Goal: Communication & Community: Share content

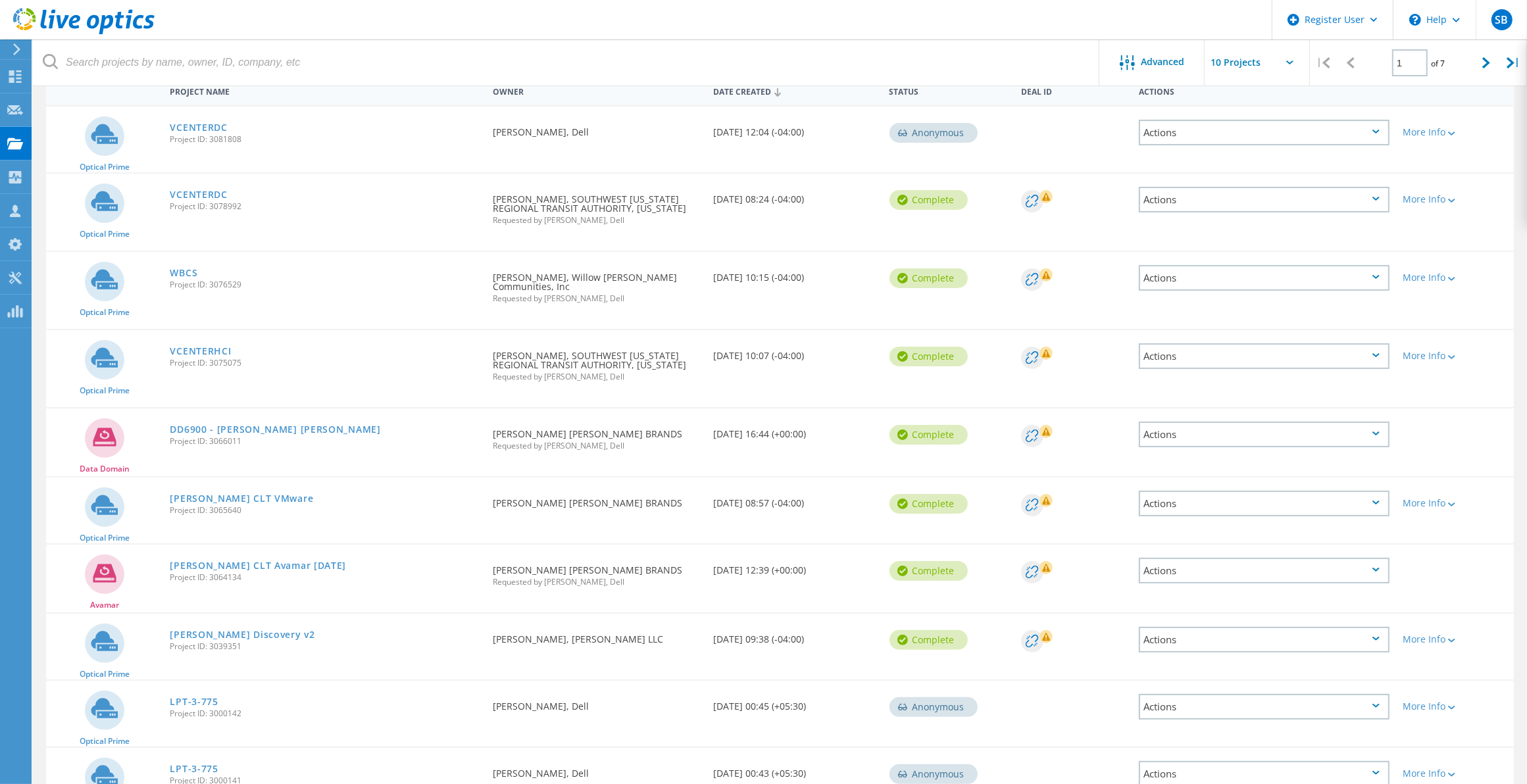
scroll to position [165, 0]
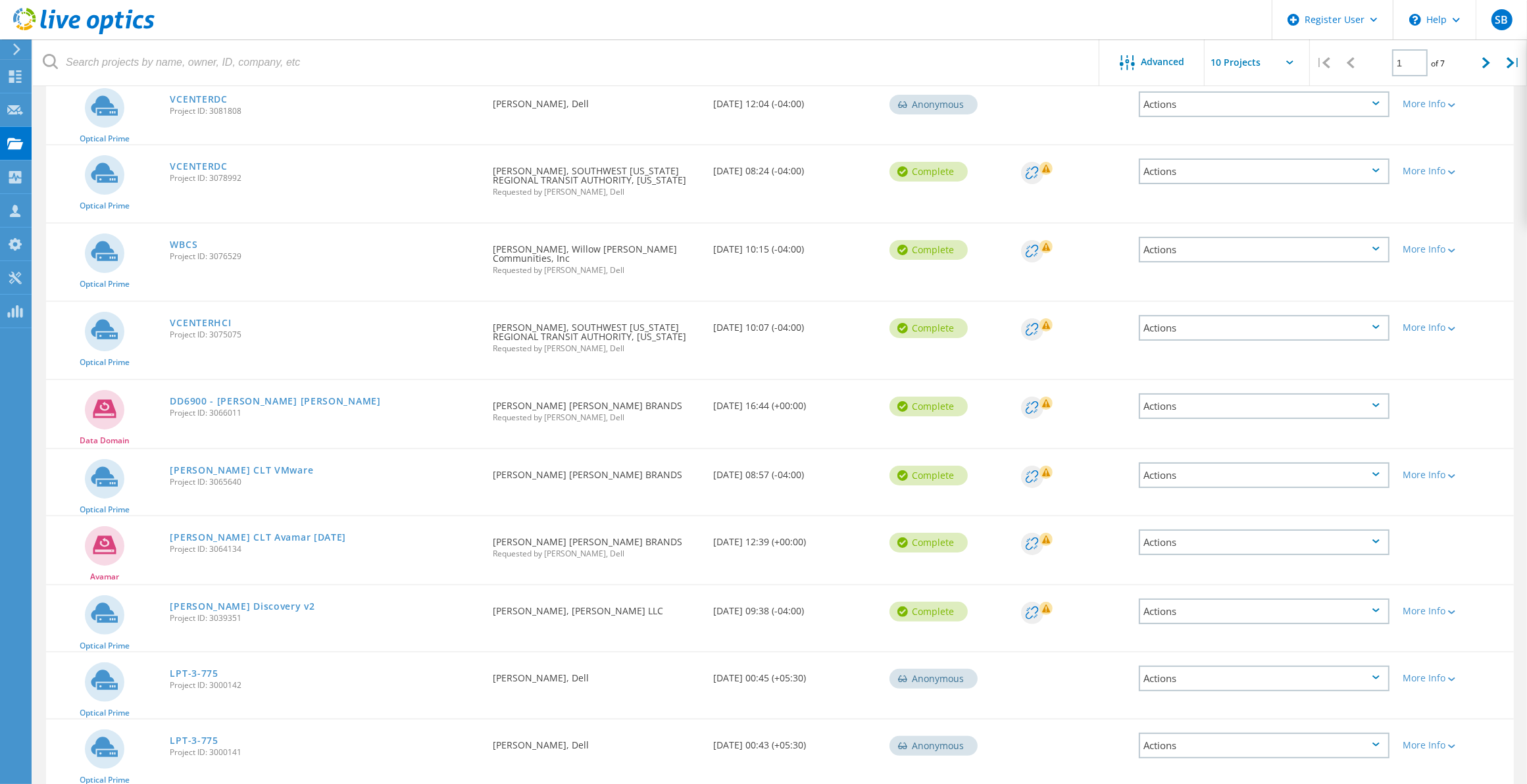
click at [185, 242] on link "WBCS" at bounding box center [184, 244] width 28 height 10
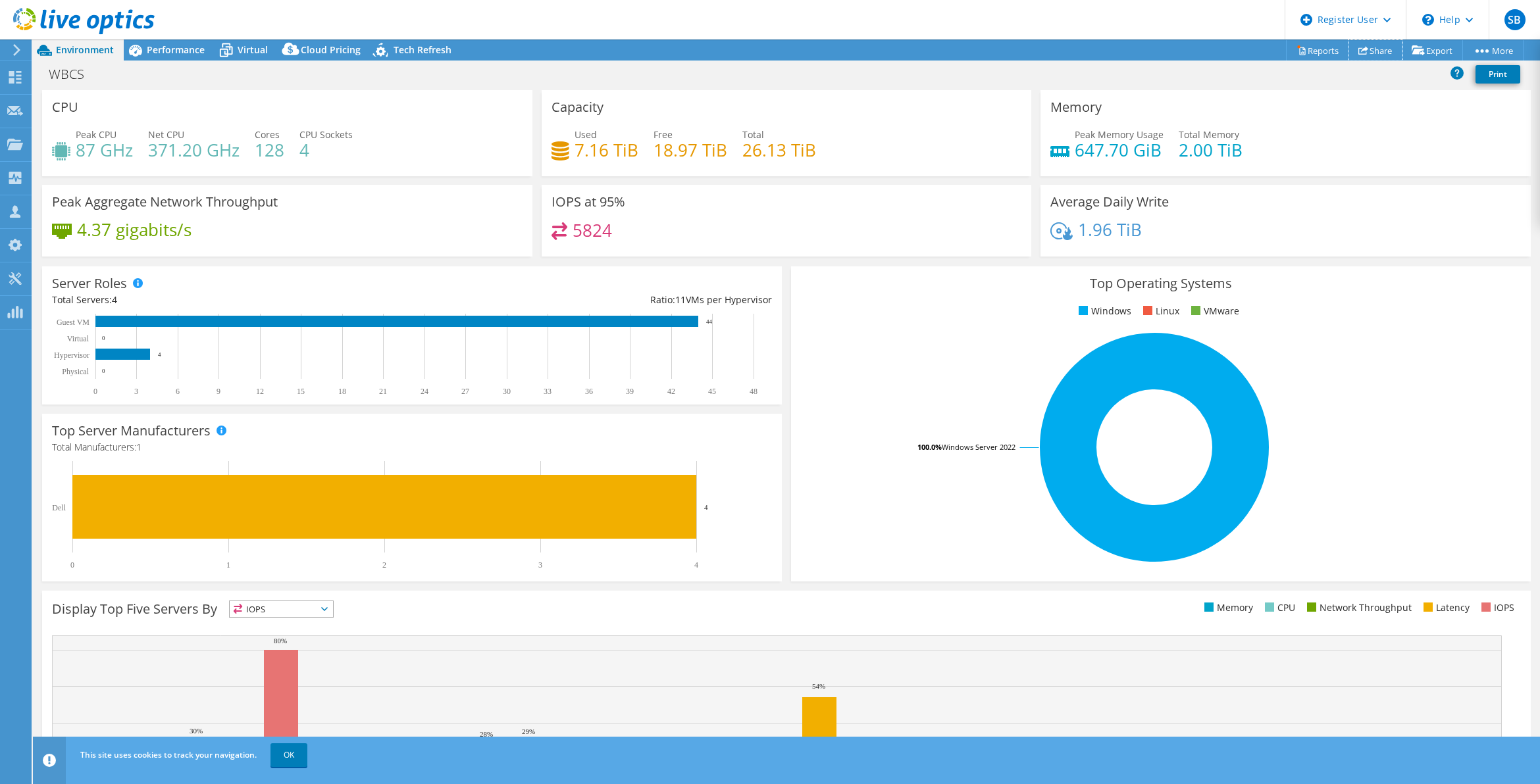
click at [1377, 48] on link "Share" at bounding box center [1376, 51] width 54 height 20
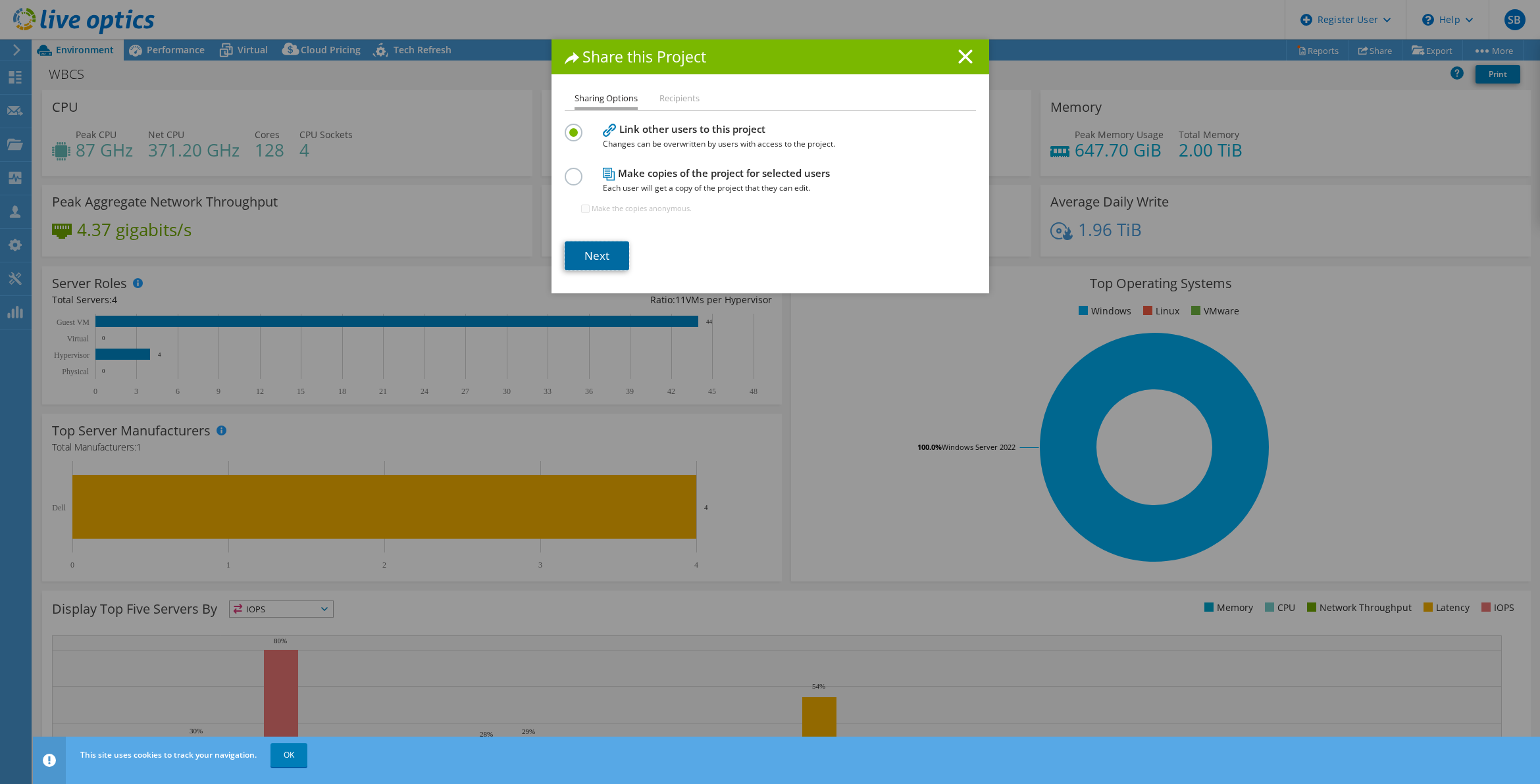
click at [597, 244] on link "Next" at bounding box center [597, 256] width 64 height 29
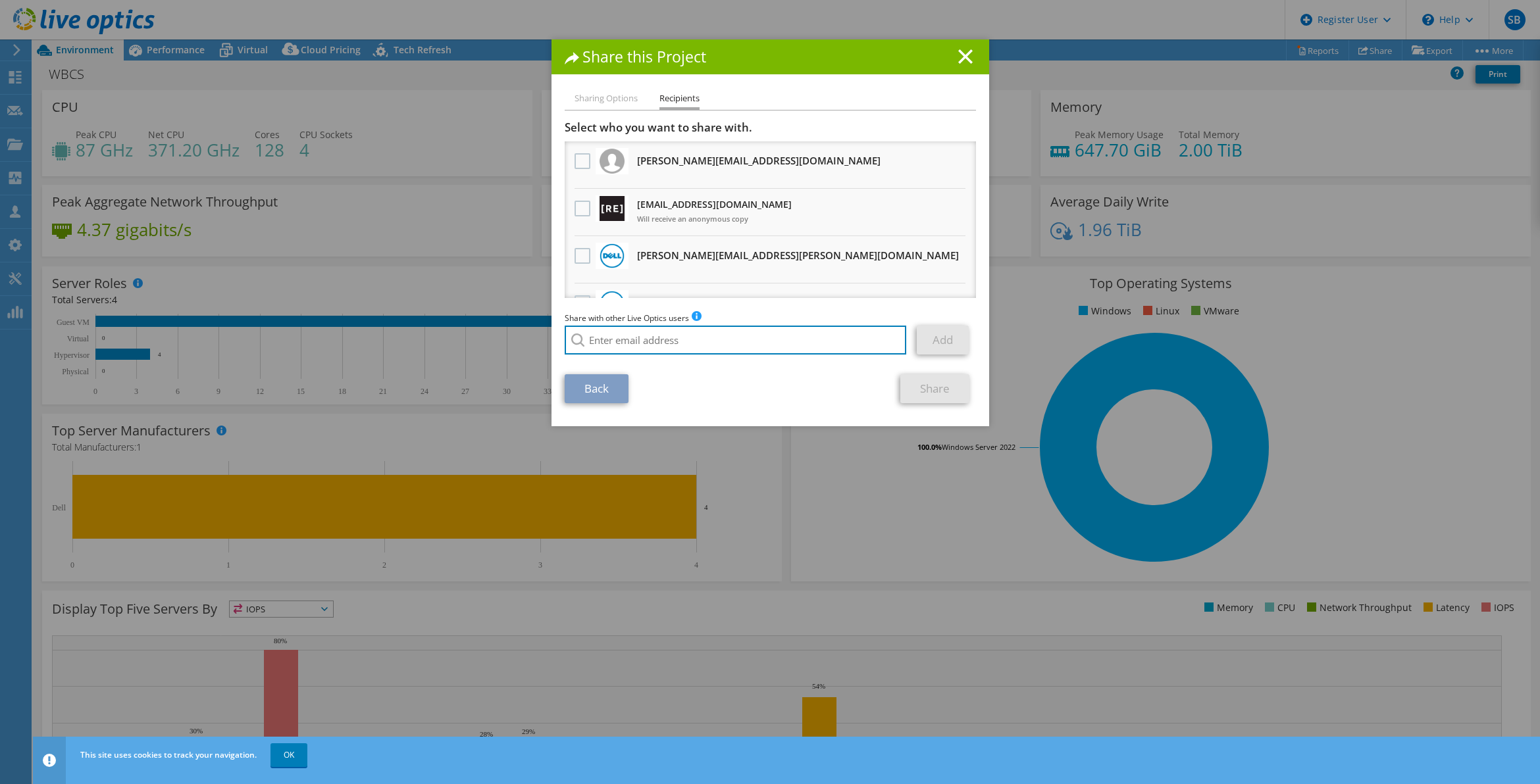
click at [622, 341] on input "search" at bounding box center [735, 340] width 342 height 29
drag, startPoint x: 657, startPoint y: 343, endPoint x: 548, endPoint y: 340, distance: 109.0
click at [551, 340] on div "Sharing Options Recipients Link other users to this project Changes can be over…" at bounding box center [770, 258] width 438 height 335
drag, startPoint x: 613, startPoint y: 335, endPoint x: 558, endPoint y: 337, distance: 55.0
click at [565, 337] on input "meny" at bounding box center [735, 340] width 342 height 29
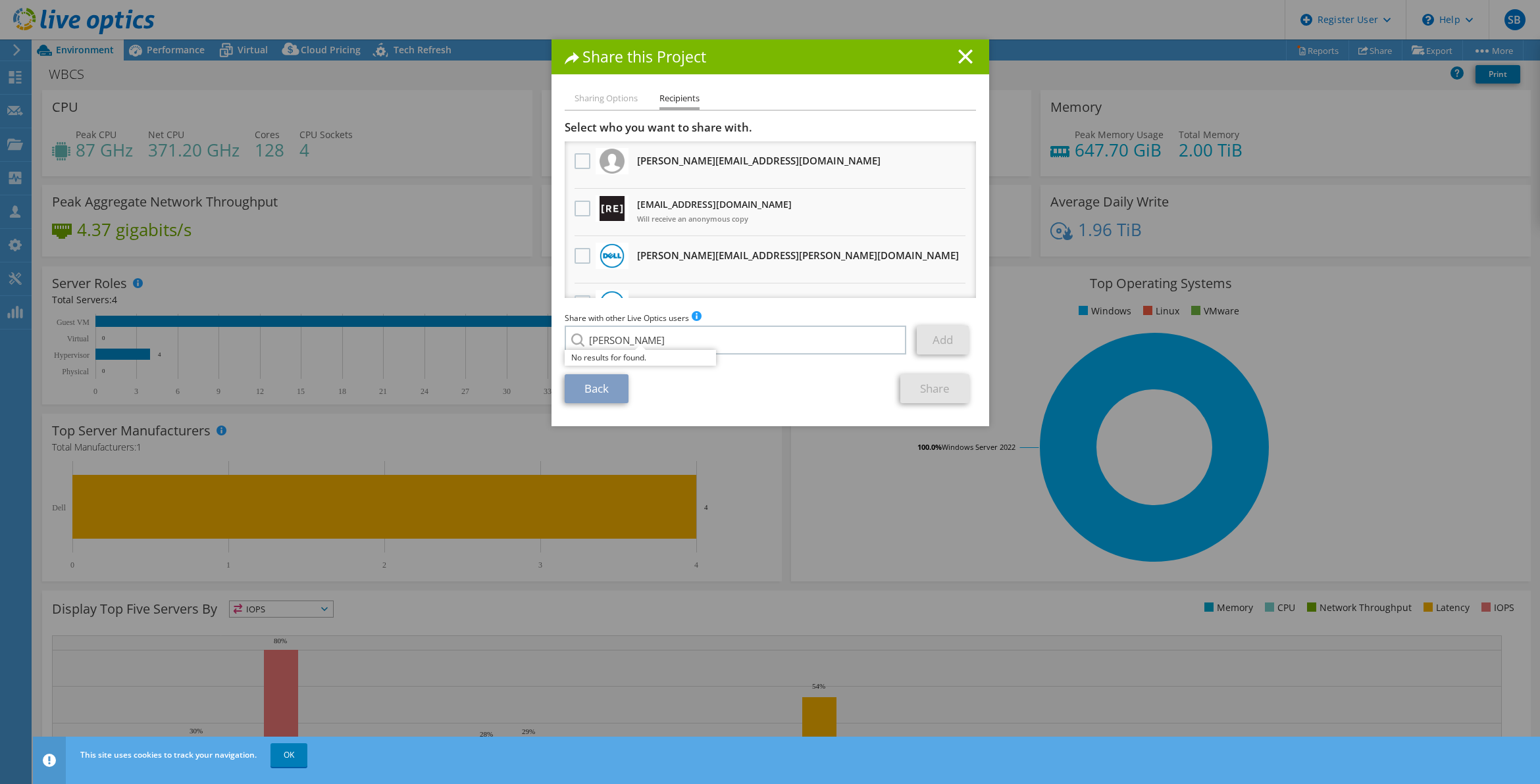
drag, startPoint x: 632, startPoint y: 348, endPoint x: 639, endPoint y: 340, distance: 10.6
click at [632, 350] on div "No results for found." at bounding box center [640, 358] width 152 height 16
drag, startPoint x: 639, startPoint y: 340, endPoint x: 583, endPoint y: 331, distance: 56.7
click at [583, 331] on input "[PERSON_NAME]" at bounding box center [735, 340] width 342 height 29
paste input "[PERSON_NAME][EMAIL_ADDRESS][PERSON_NAME][DOMAIN_NAME]"
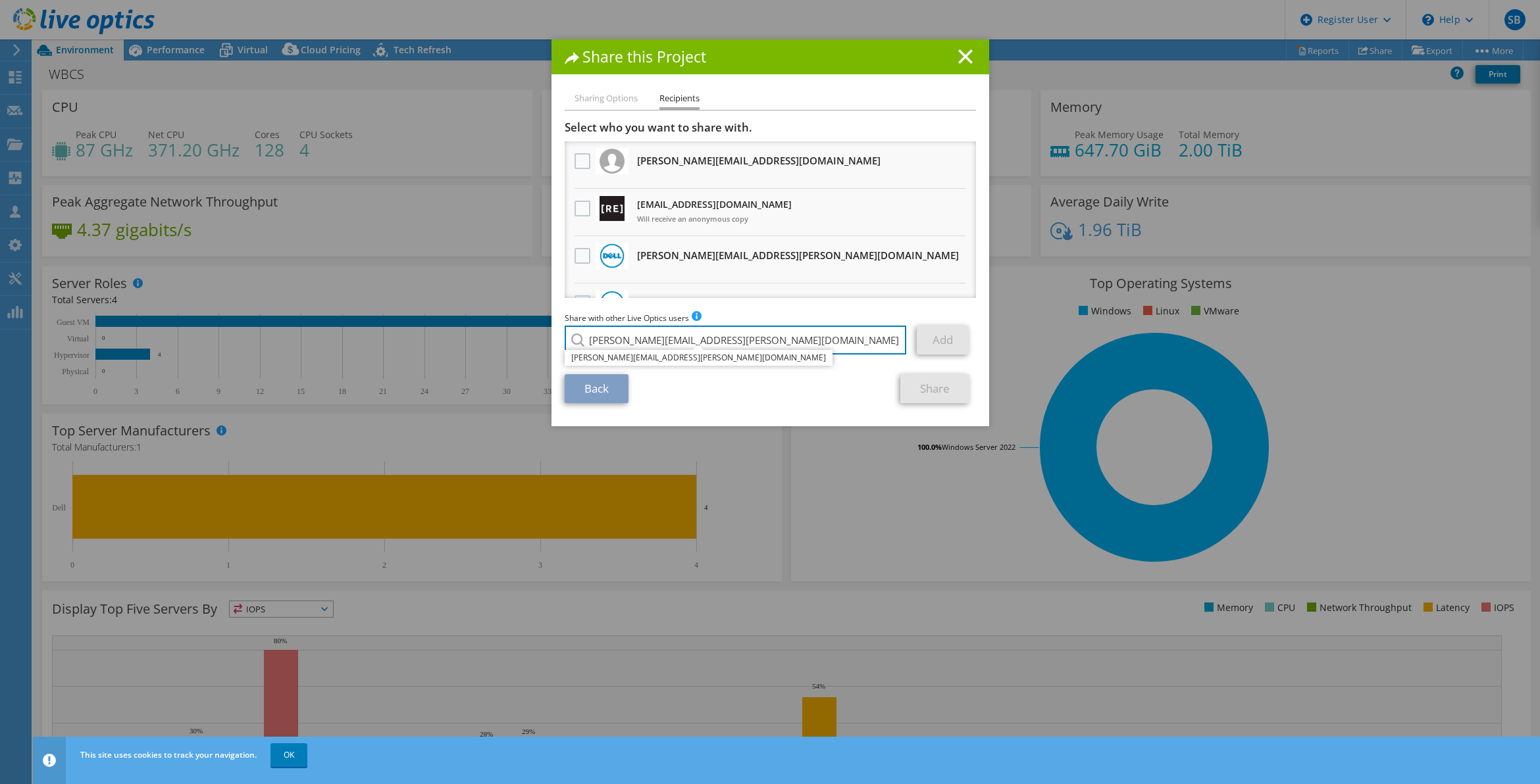
type input "[PERSON_NAME][EMAIL_ADDRESS][PERSON_NAME][DOMAIN_NAME]"
click at [614, 364] on li "[PERSON_NAME][EMAIL_ADDRESS][PERSON_NAME][DOMAIN_NAME]" at bounding box center [699, 358] width 268 height 16
click at [922, 335] on link "Add" at bounding box center [942, 340] width 52 height 29
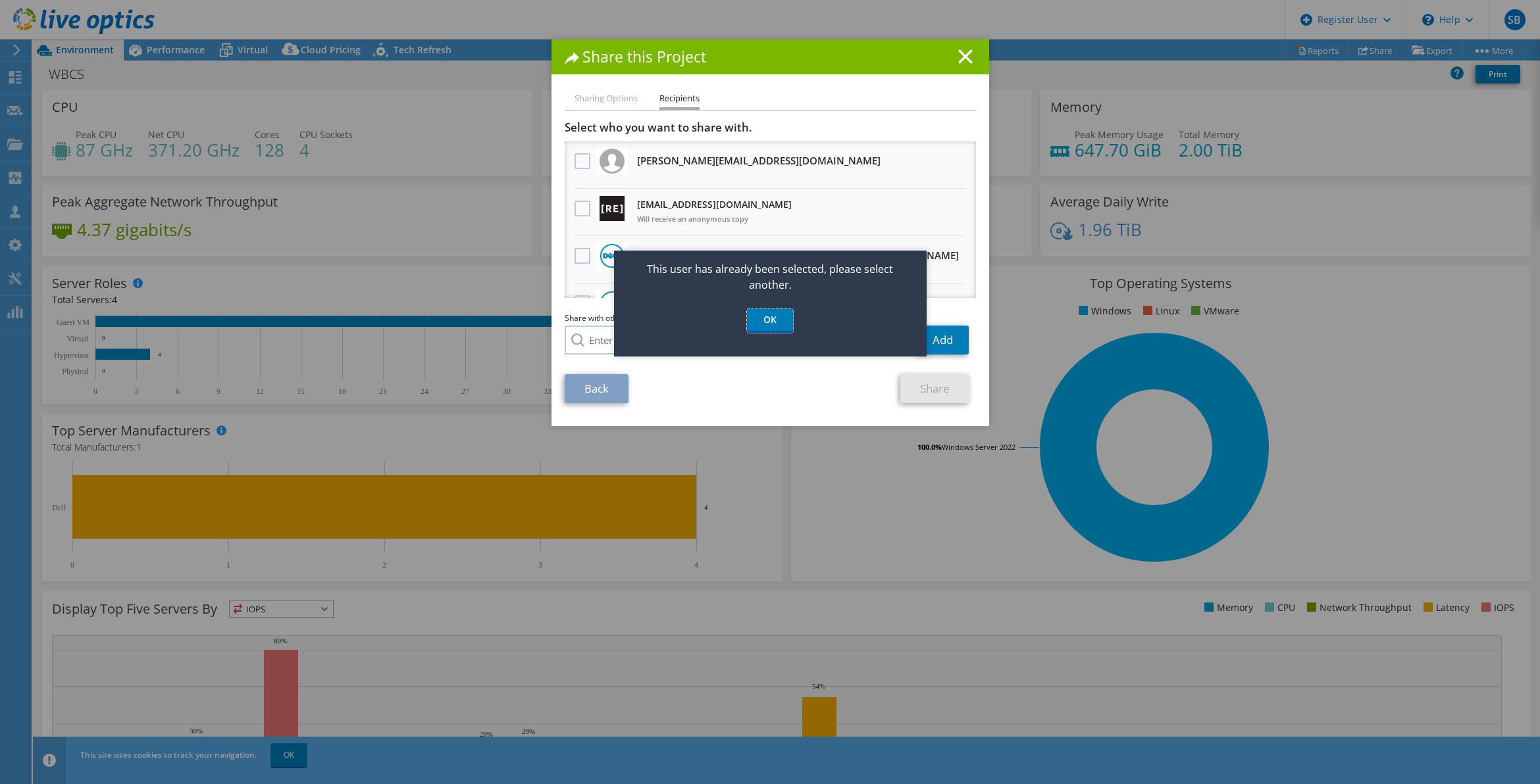
click at [778, 320] on link "OK" at bounding box center [770, 321] width 46 height 24
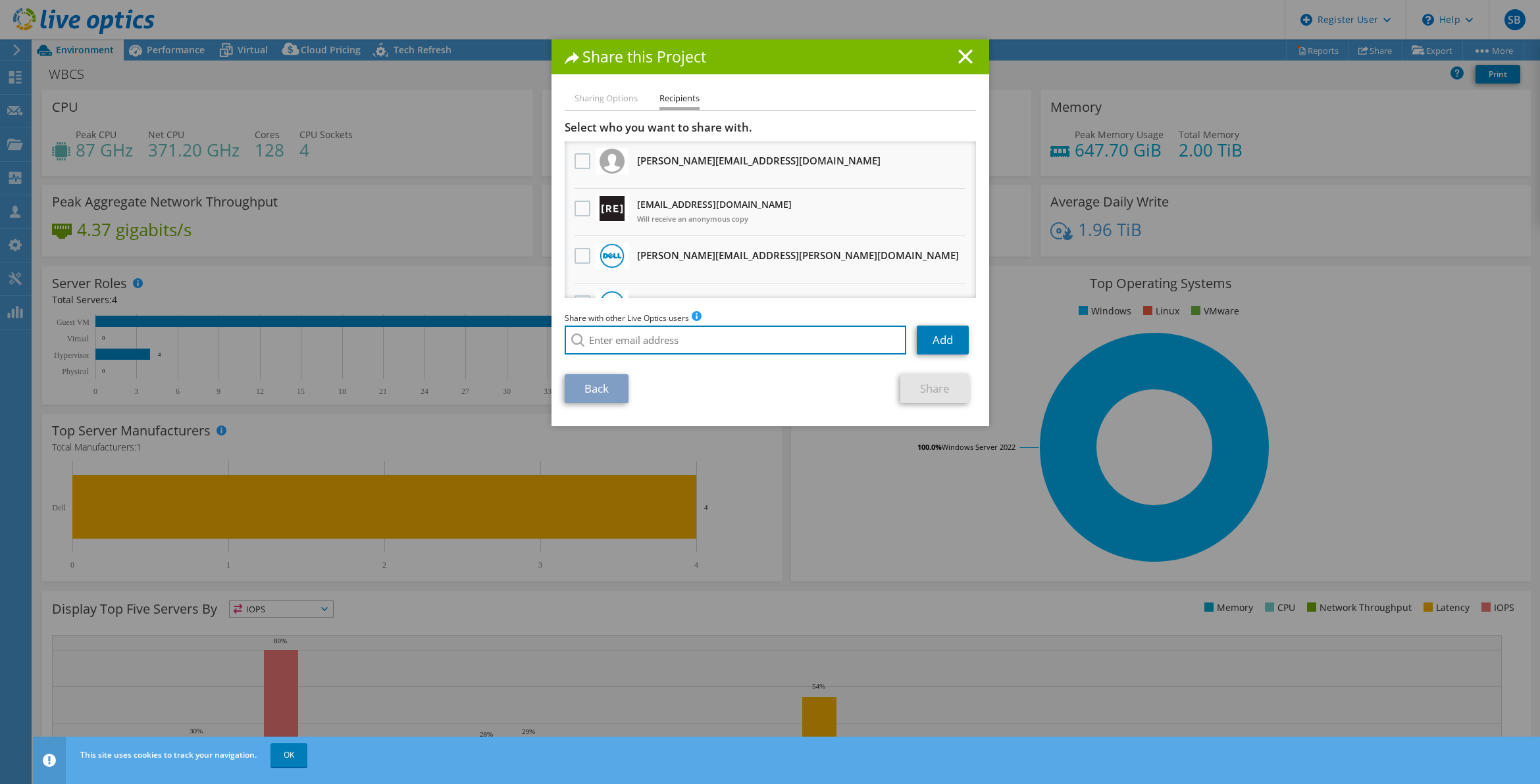
click at [718, 332] on input "search" at bounding box center [735, 340] width 342 height 29
paste input "[PERSON_NAME][EMAIL_ADDRESS][PERSON_NAME][DOMAIN_NAME]"
type input "[PERSON_NAME][EMAIL_ADDRESS][PERSON_NAME][DOMAIN_NAME]"
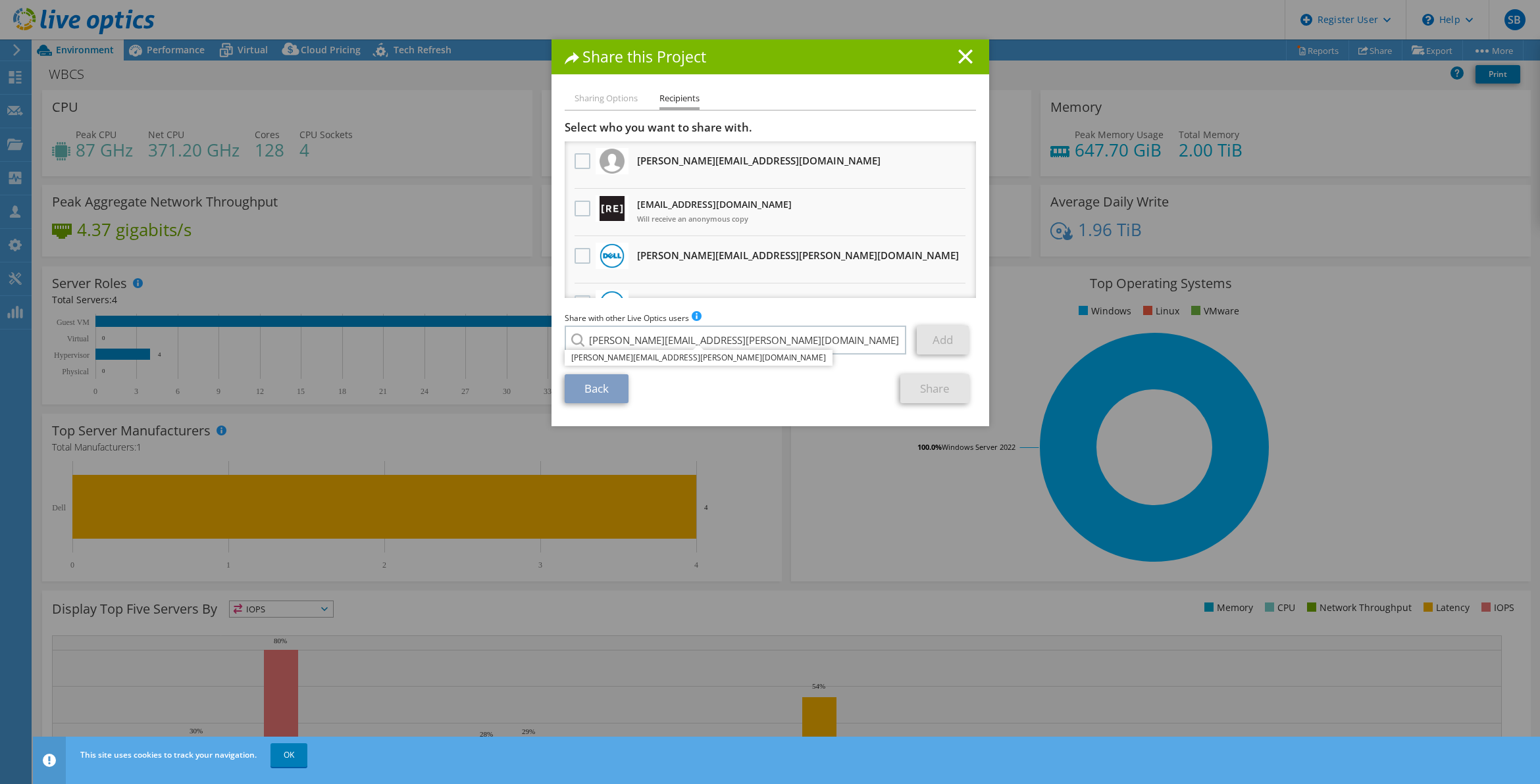
click at [667, 361] on li "[PERSON_NAME][EMAIL_ADDRESS][PERSON_NAME][DOMAIN_NAME]" at bounding box center [699, 358] width 268 height 16
click at [925, 346] on link "Add" at bounding box center [942, 340] width 52 height 29
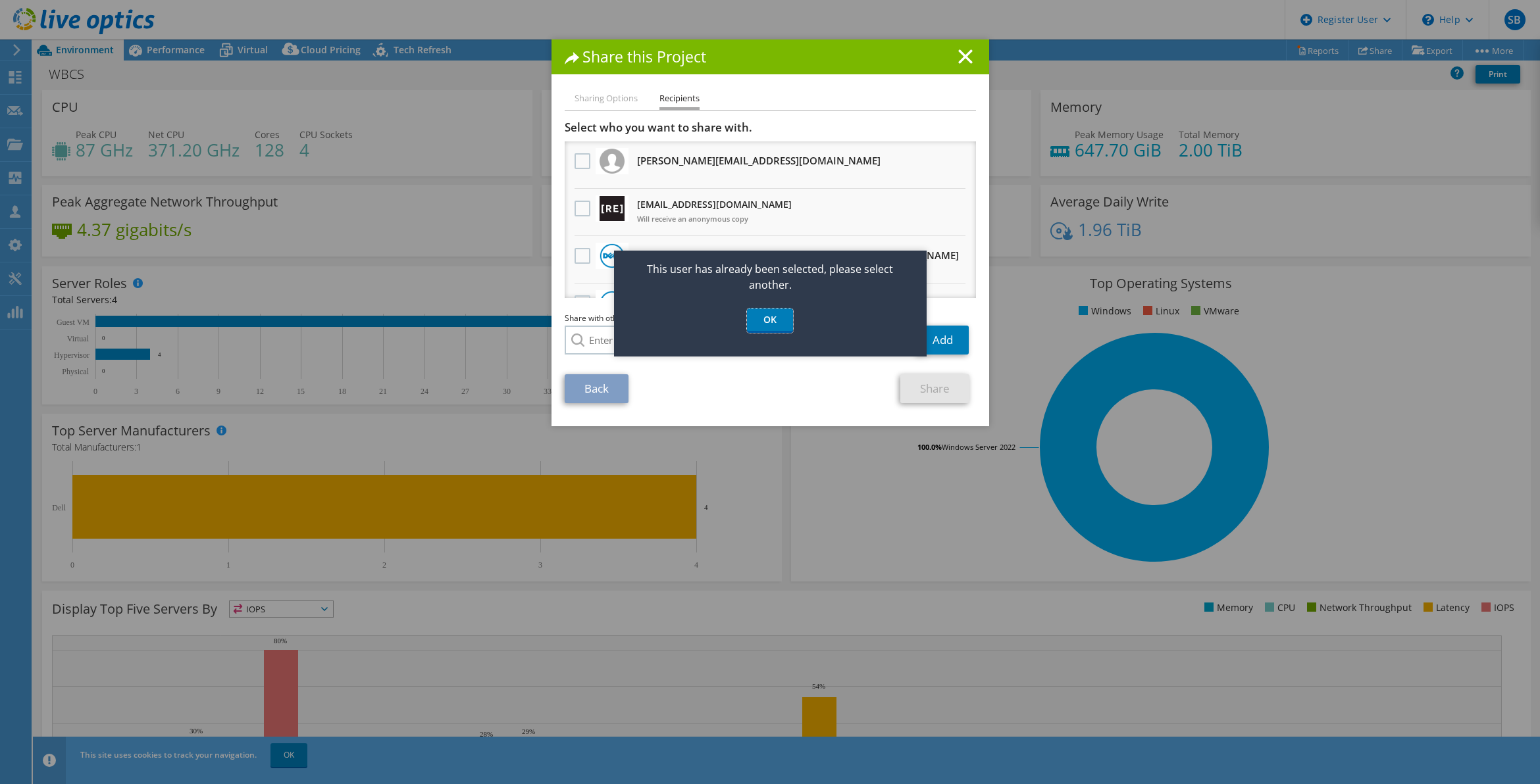
click at [771, 324] on link "OK" at bounding box center [770, 321] width 46 height 24
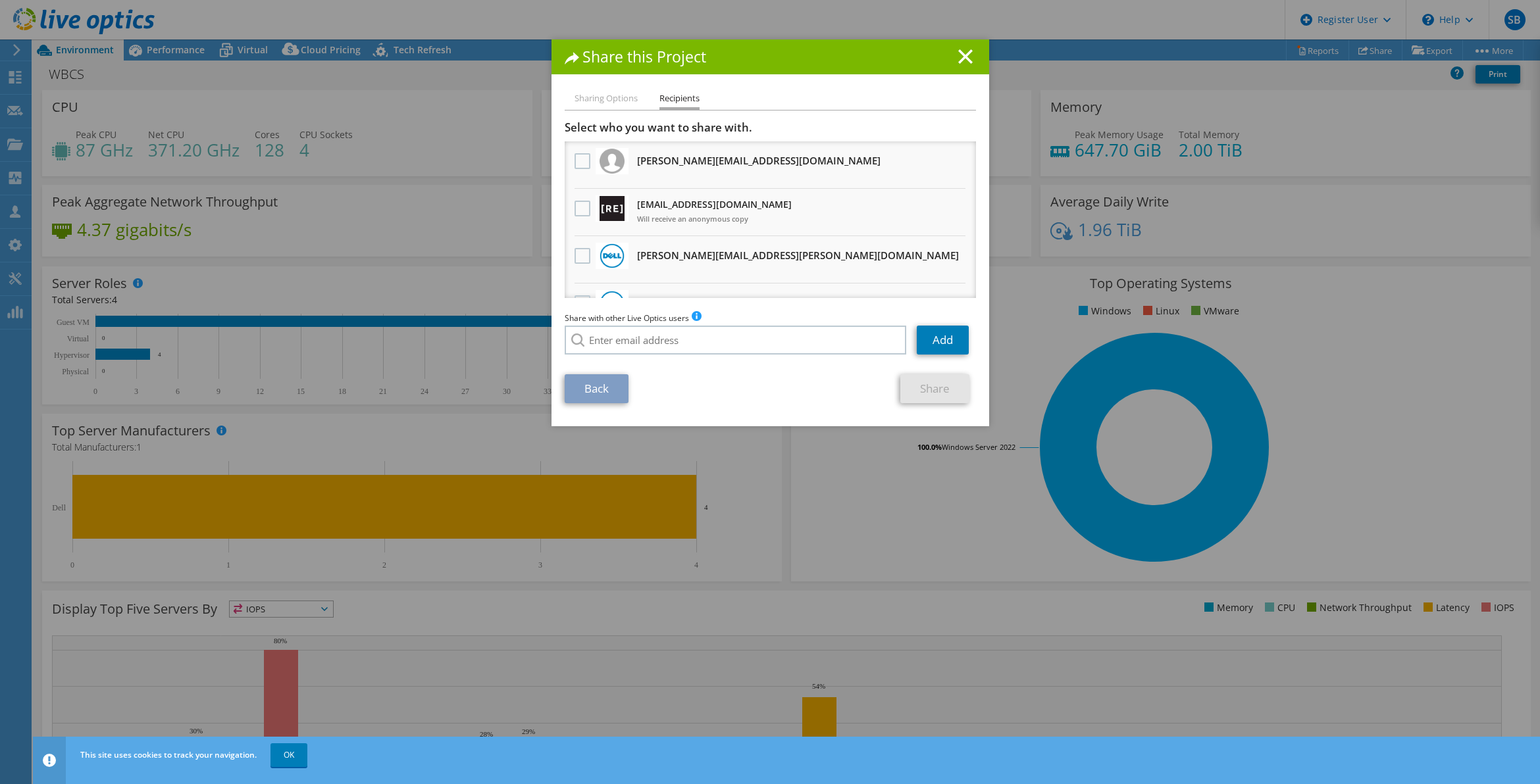
drag, startPoint x: 824, startPoint y: 163, endPoint x: 629, endPoint y: 150, distance: 195.4
click at [629, 150] on li "[PERSON_NAME][EMAIL_ADDRESS][DOMAIN_NAME] Will receive an anonymous copy" at bounding box center [770, 165] width 412 height 48
drag, startPoint x: 629, startPoint y: 150, endPoint x: 649, endPoint y: 155, distance: 20.6
copy h3 "[PERSON_NAME][EMAIL_ADDRESS][DOMAIN_NAME]"
drag, startPoint x: 641, startPoint y: 359, endPoint x: 641, endPoint y: 347, distance: 12.0
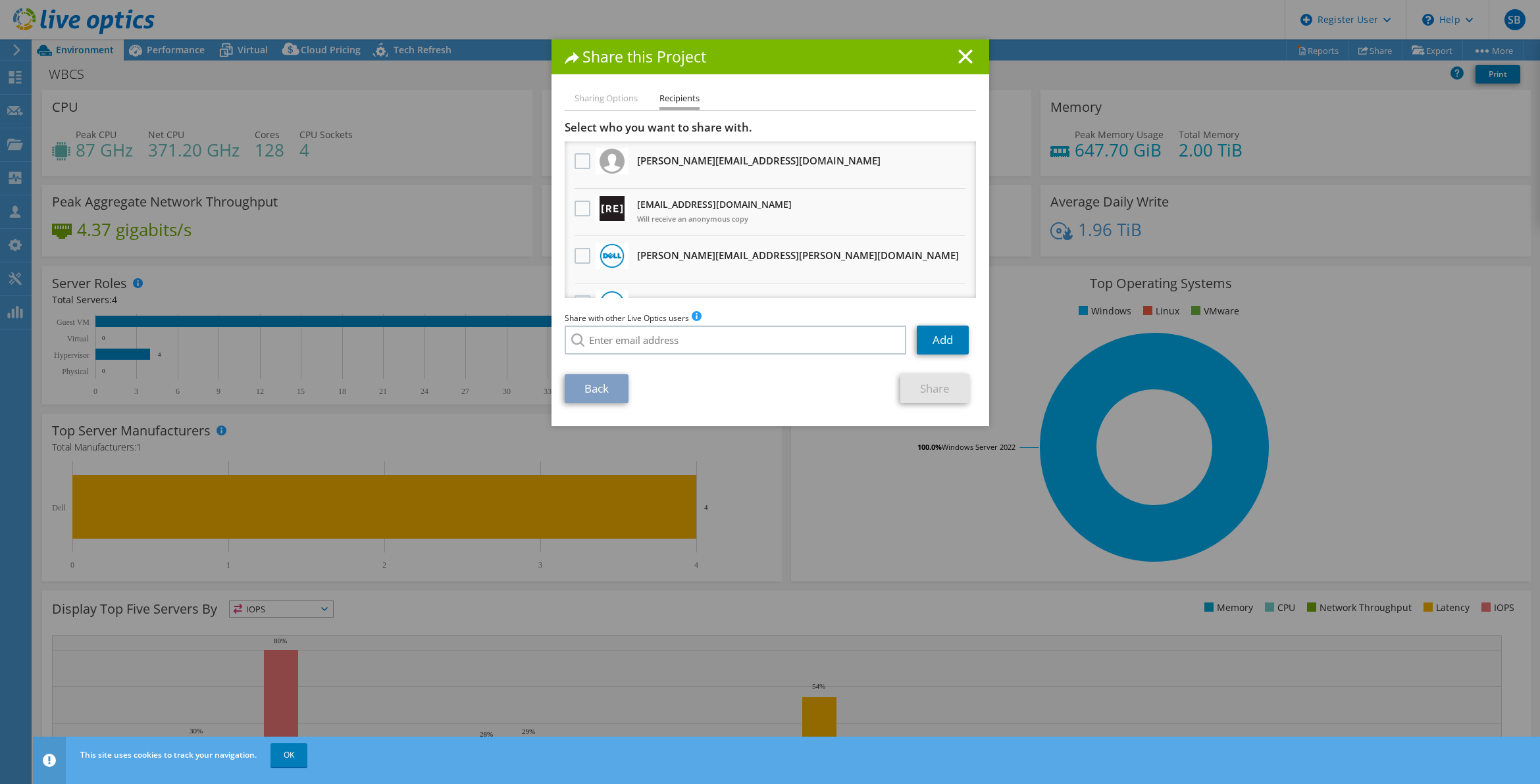
click at [641, 359] on div "Share with other Live Optics users Enter a single email address and click add. …" at bounding box center [770, 336] width 412 height 50
click at [641, 347] on input "search" at bounding box center [735, 340] width 342 height 29
paste input "[PERSON_NAME][EMAIL_ADDRESS][PERSON_NAME][DOMAIN_NAME]"
type input "[PERSON_NAME][EMAIL_ADDRESS][PERSON_NAME][DOMAIN_NAME]"
click at [633, 356] on li "[PERSON_NAME][EMAIL_ADDRESS][PERSON_NAME][DOMAIN_NAME]" at bounding box center [699, 358] width 268 height 16
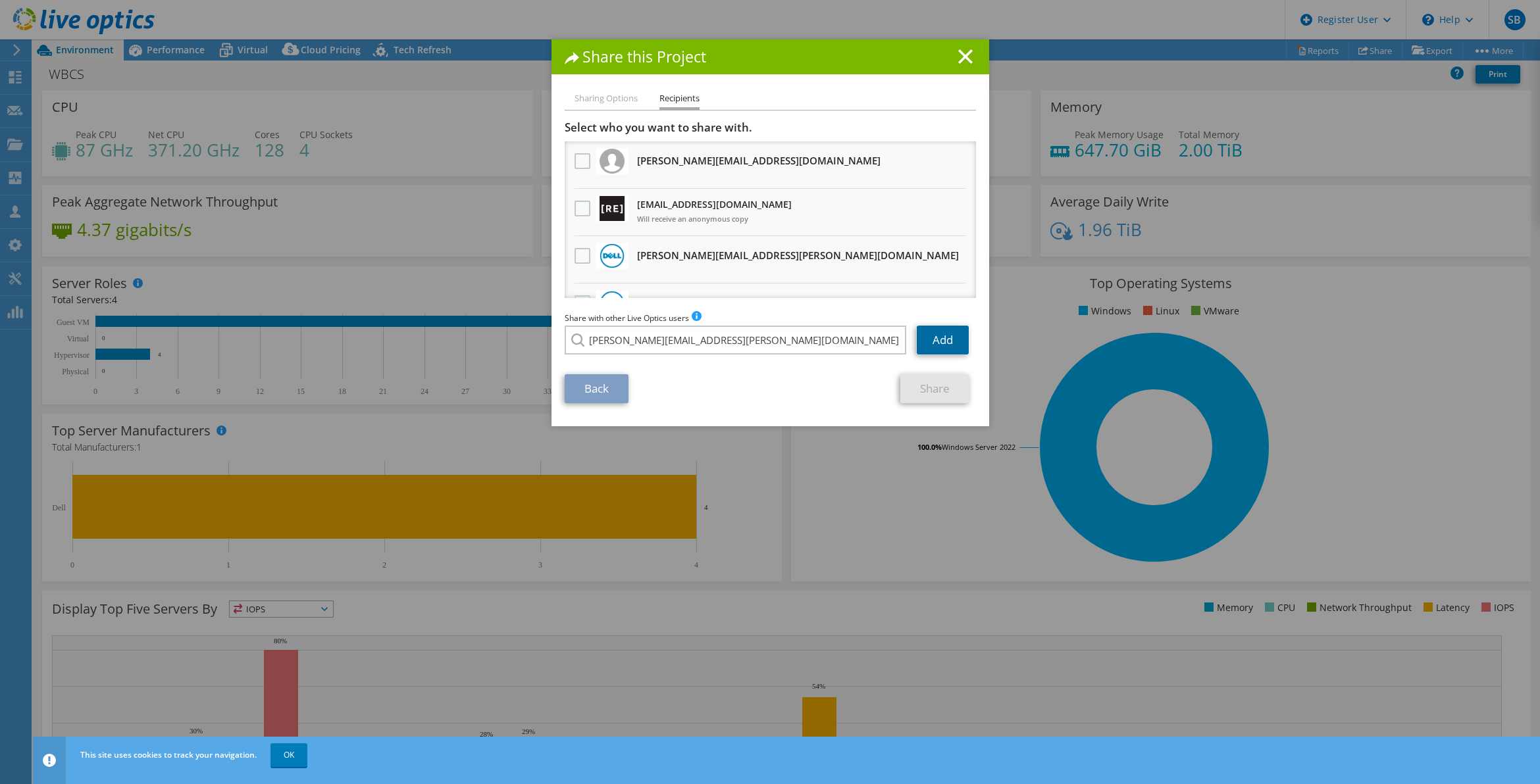
click at [937, 339] on link "Add" at bounding box center [942, 340] width 52 height 29
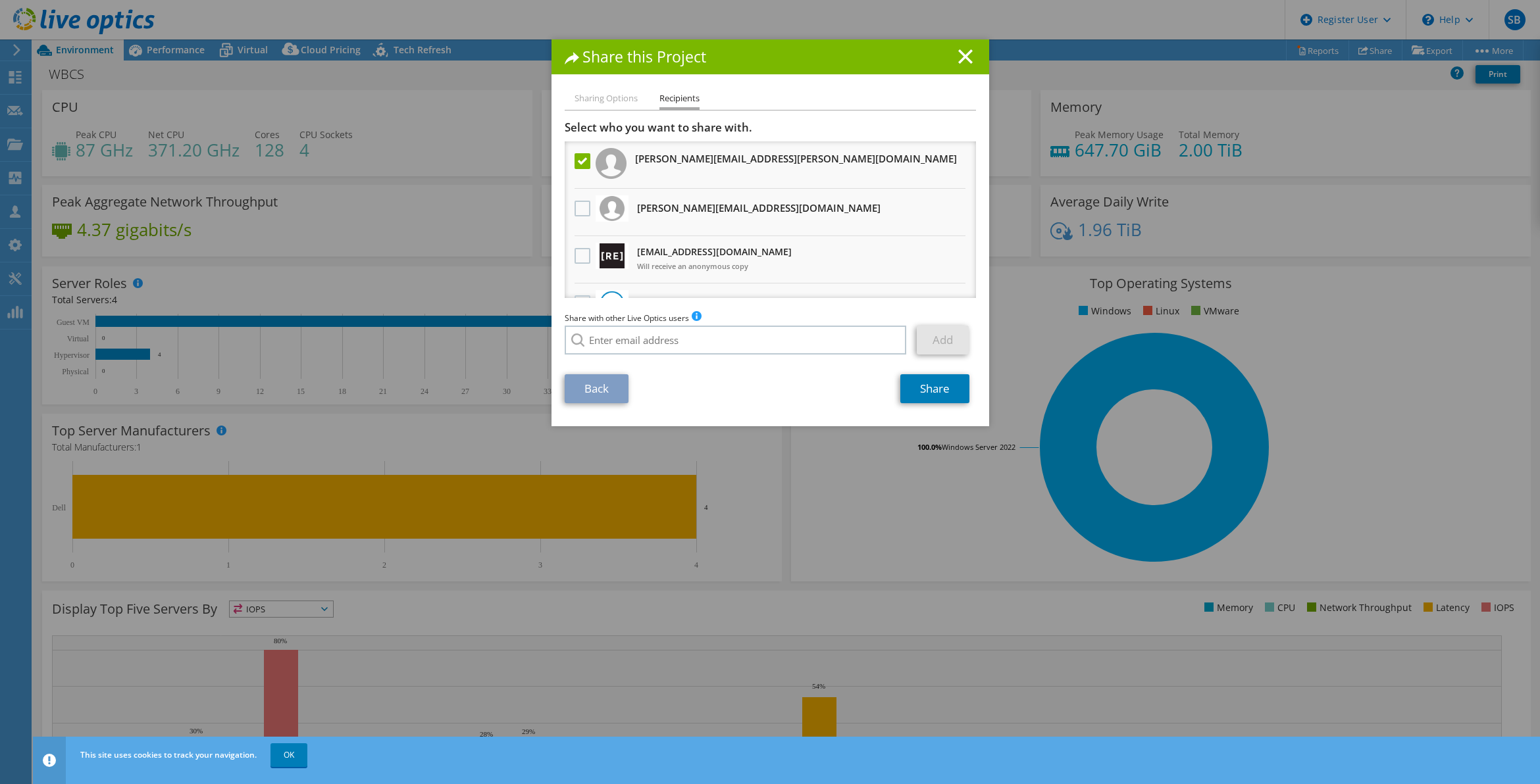
click at [922, 408] on div "Sharing Options Recipients Link other users to this project Changes can be over…" at bounding box center [770, 258] width 438 height 335
click at [925, 395] on link "Share" at bounding box center [935, 389] width 69 height 29
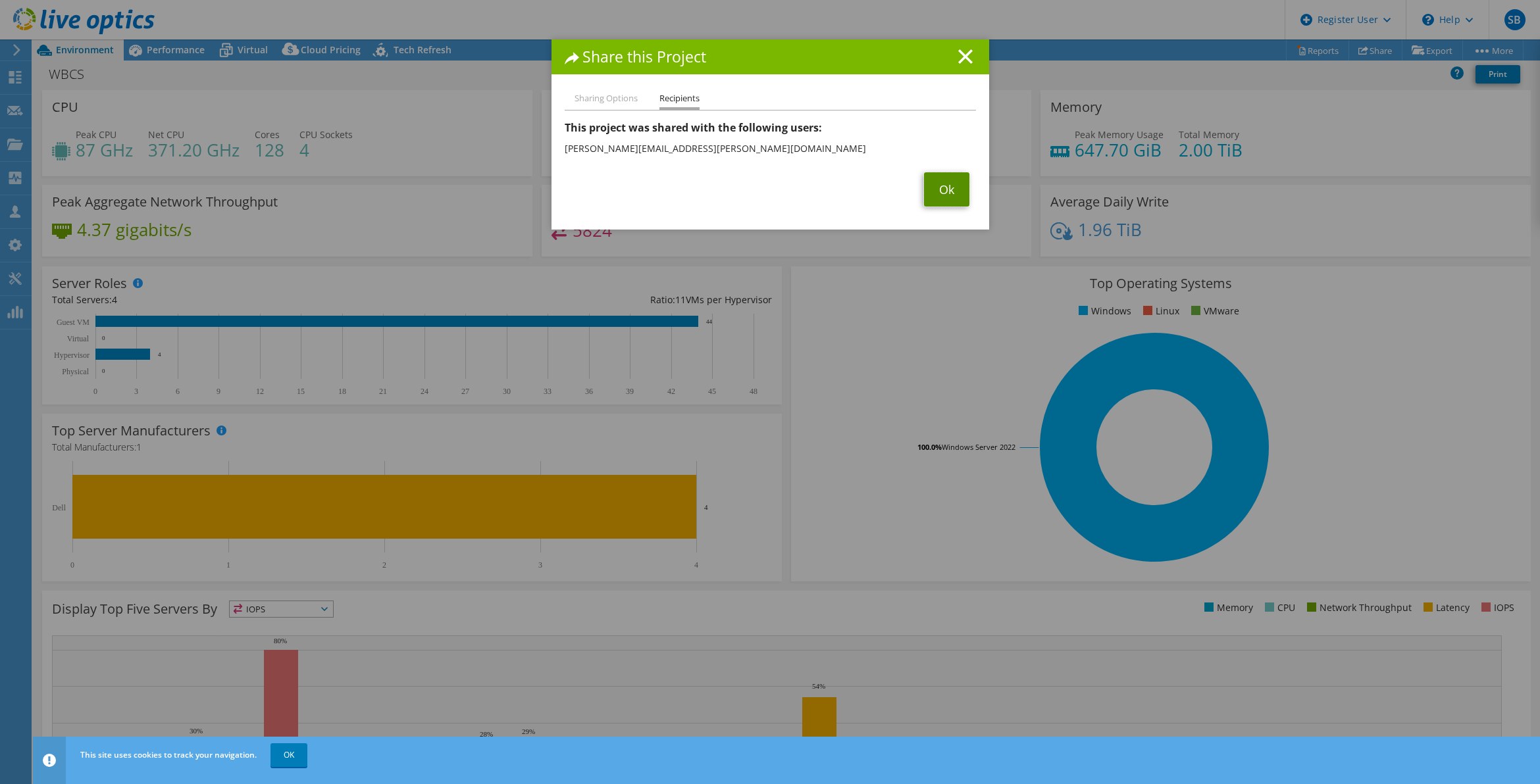
click at [940, 192] on link "Ok" at bounding box center [947, 190] width 45 height 34
